Goal: Information Seeking & Learning: Learn about a topic

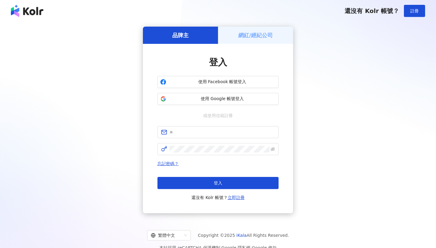
click at [262, 38] on h5 "網紅/經紀公司" at bounding box center [255, 35] width 35 height 8
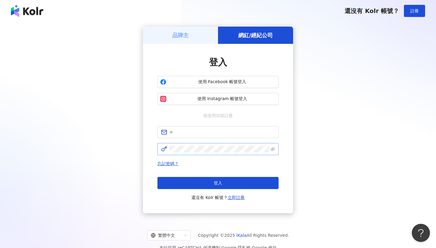
click at [215, 144] on span at bounding box center [217, 149] width 121 height 12
click at [215, 138] on form "請輸入密碼" at bounding box center [217, 140] width 121 height 29
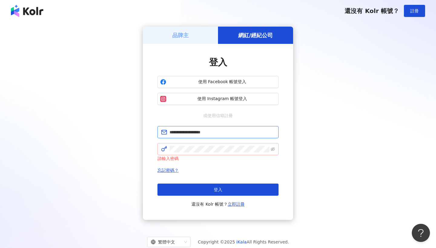
type input "**********"
click at [218, 190] on button "登入" at bounding box center [217, 190] width 121 height 12
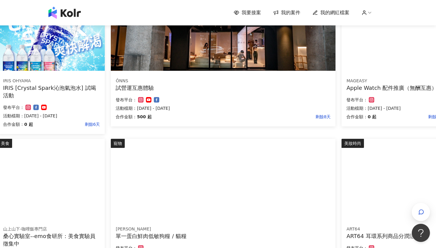
scroll to position [310, 53]
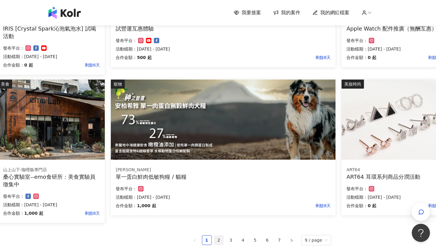
click at [223, 240] on link "2" at bounding box center [218, 240] width 9 height 9
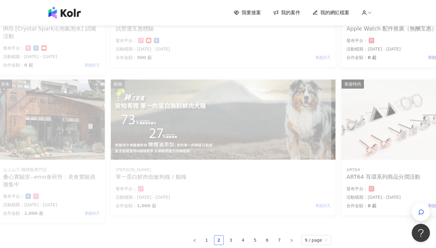
scroll to position [310, 0]
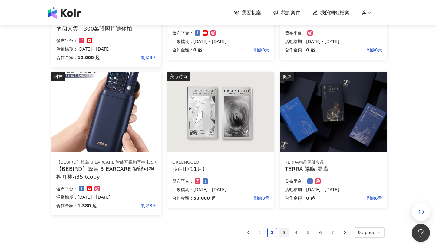
click at [286, 236] on link "3" at bounding box center [284, 232] width 9 height 9
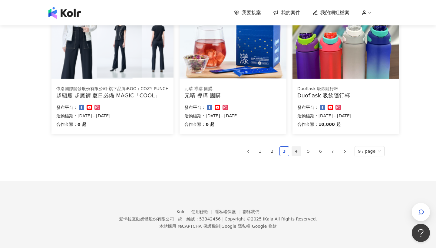
scroll to position [382, 0]
click at [301, 148] on link "4" at bounding box center [296, 151] width 9 height 9
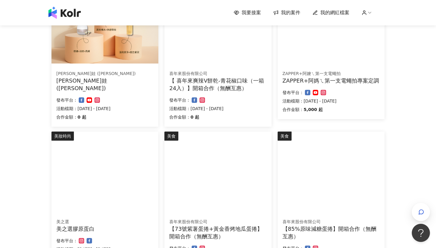
scroll to position [168, 0]
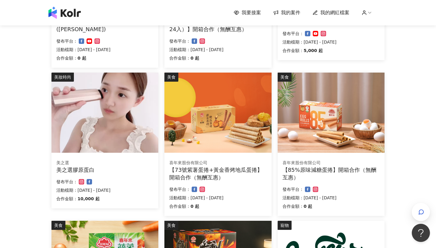
click at [69, 127] on img at bounding box center [104, 113] width 107 height 80
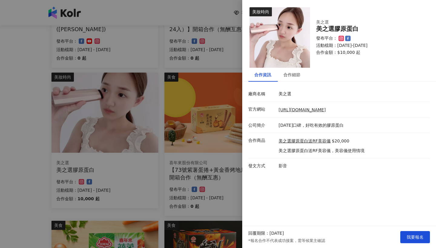
click at [162, 121] on div at bounding box center [218, 124] width 436 height 248
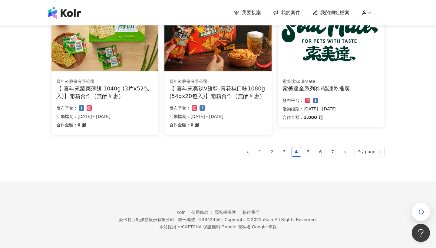
scroll to position [398, 0]
click at [312, 153] on link "5" at bounding box center [308, 152] width 9 height 9
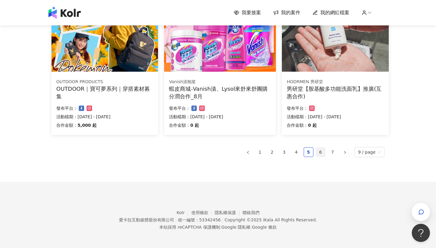
click at [321, 155] on link "6" at bounding box center [320, 152] width 9 height 9
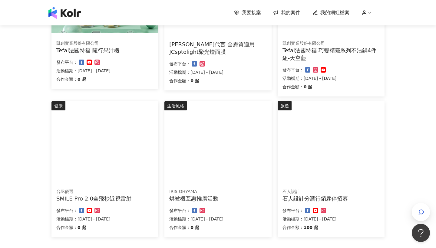
scroll to position [286, 0]
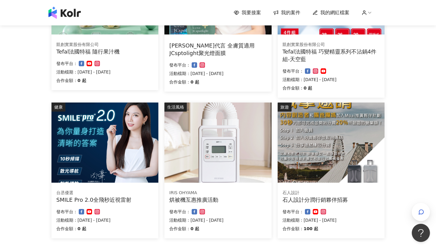
click at [91, 176] on img at bounding box center [104, 143] width 107 height 80
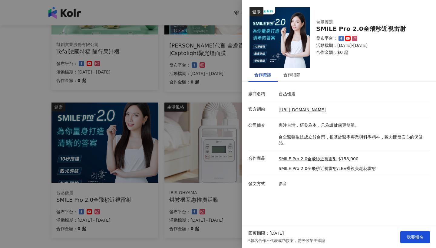
click at [142, 98] on div at bounding box center [218, 124] width 436 height 248
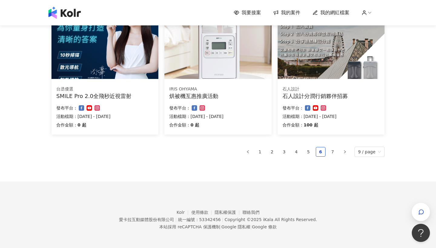
scroll to position [390, 0]
click at [335, 150] on link "7" at bounding box center [332, 152] width 9 height 9
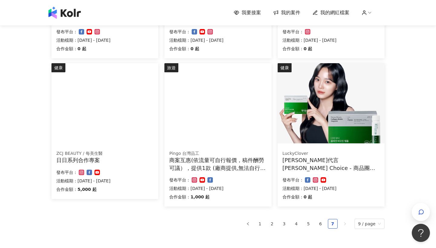
scroll to position [316, 0]
